Goal: Task Accomplishment & Management: Manage account settings

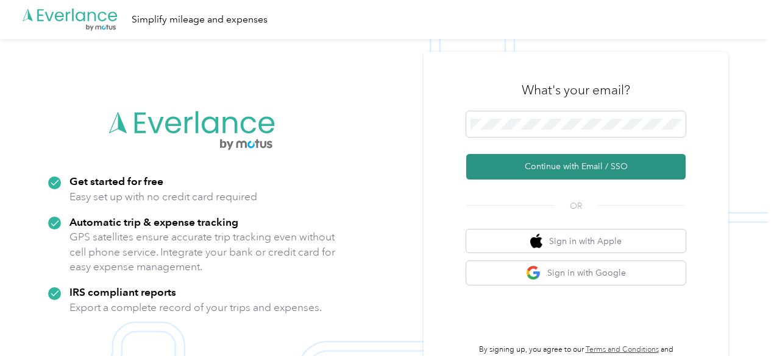
click at [564, 166] on button "Continue with Email / SSO" at bounding box center [575, 167] width 219 height 26
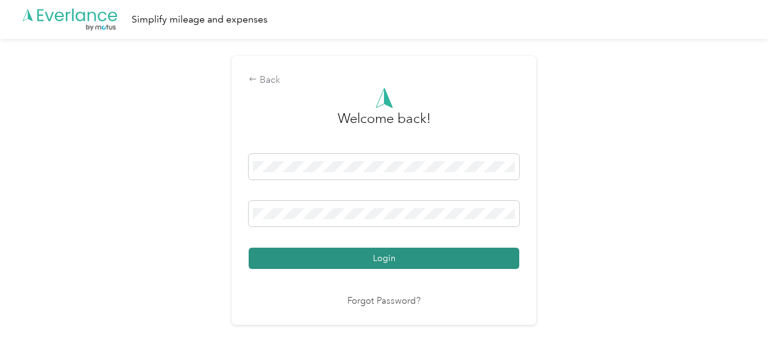
click at [369, 253] on button "Login" at bounding box center [384, 258] width 271 height 21
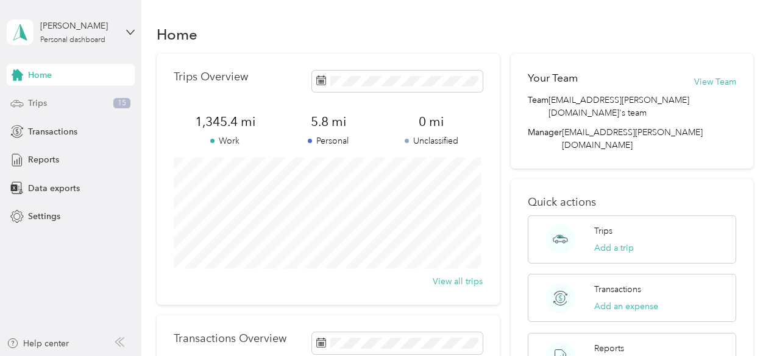
click at [49, 108] on div "Trips 15" at bounding box center [71, 104] width 128 height 22
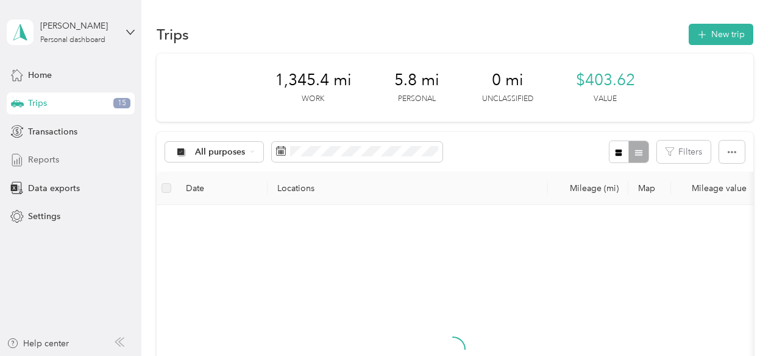
click at [43, 155] on span "Reports" at bounding box center [43, 160] width 31 height 13
